Goal: Navigation & Orientation: Find specific page/section

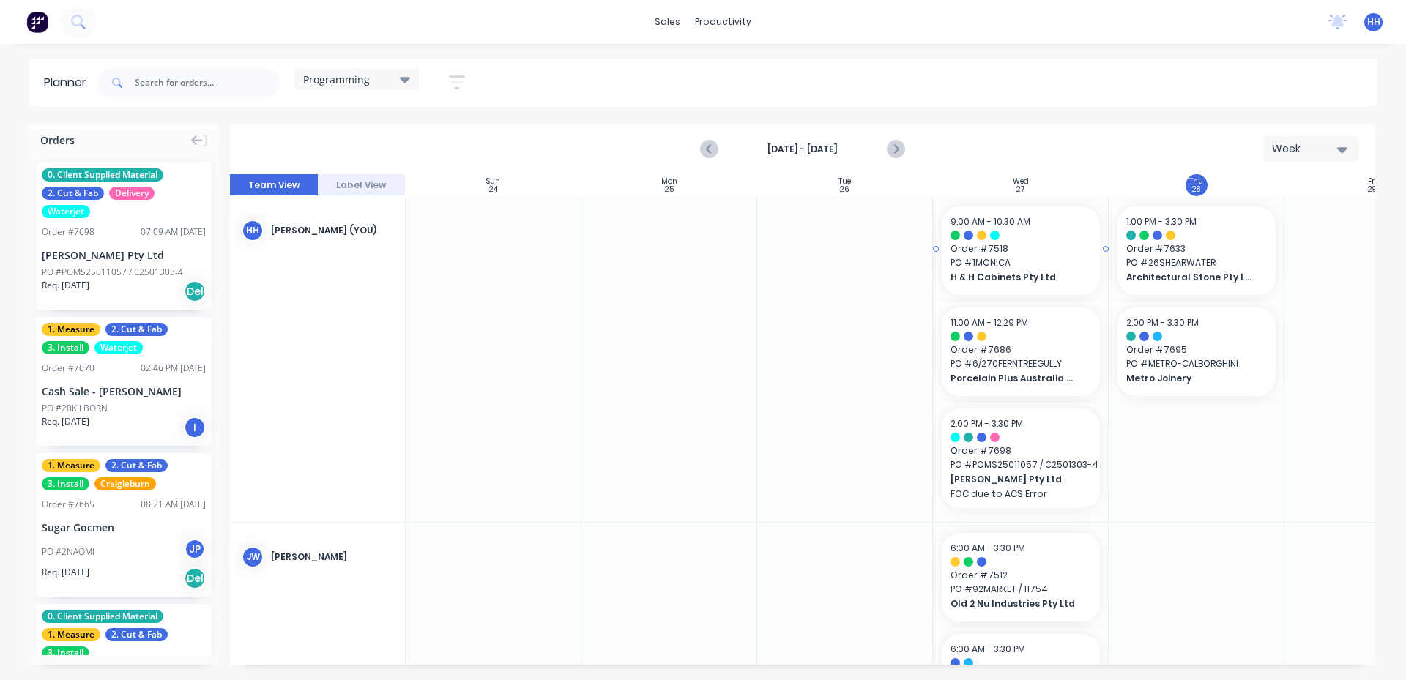
scroll to position [0, 239]
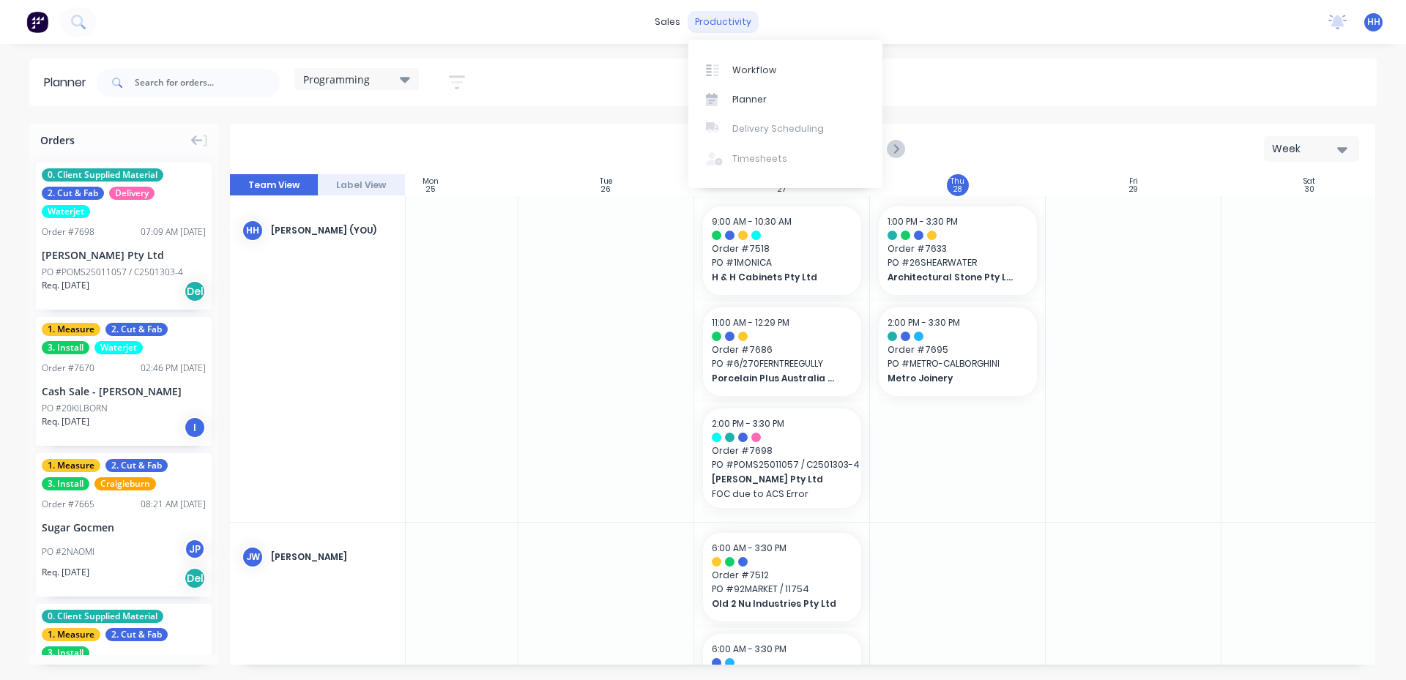
click at [733, 21] on div "productivity" at bounding box center [723, 22] width 71 height 22
click at [760, 102] on div "Planner" at bounding box center [749, 99] width 34 height 13
click at [759, 67] on div "Workflow" at bounding box center [754, 70] width 44 height 13
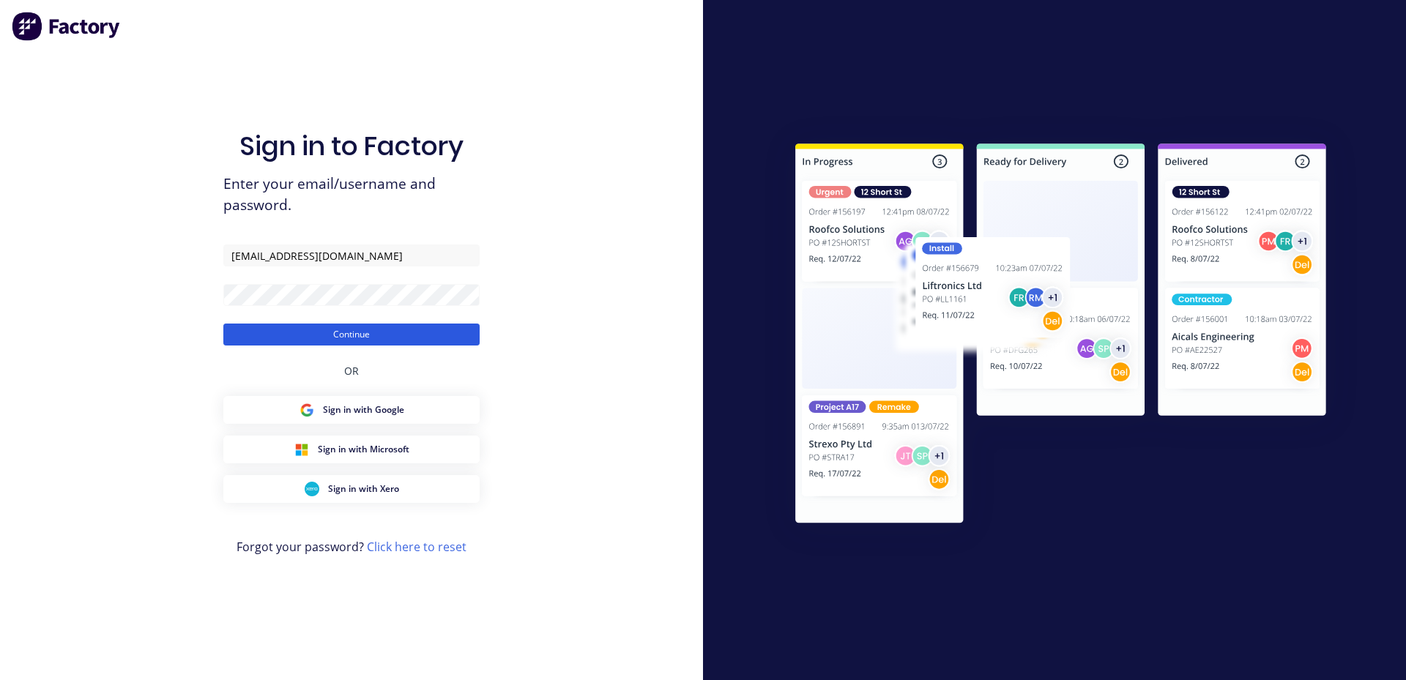
click at [418, 332] on button "Continue" at bounding box center [351, 335] width 256 height 22
